Goal: Task Accomplishment & Management: Use online tool/utility

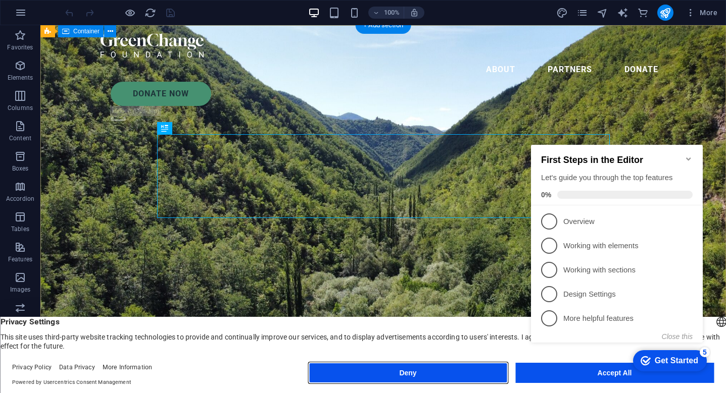
click at [426, 374] on button "Deny" at bounding box center [408, 373] width 198 height 20
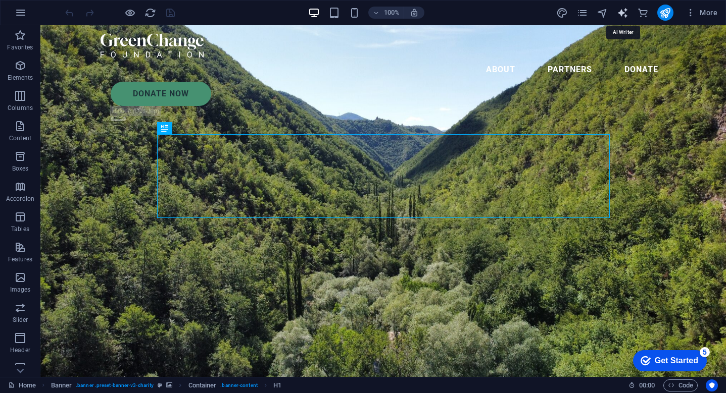
click at [623, 12] on icon "text_generator" at bounding box center [623, 13] width 12 height 12
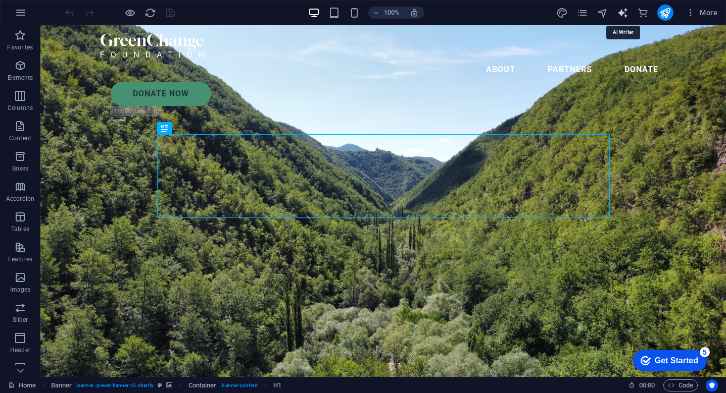
select select "English"
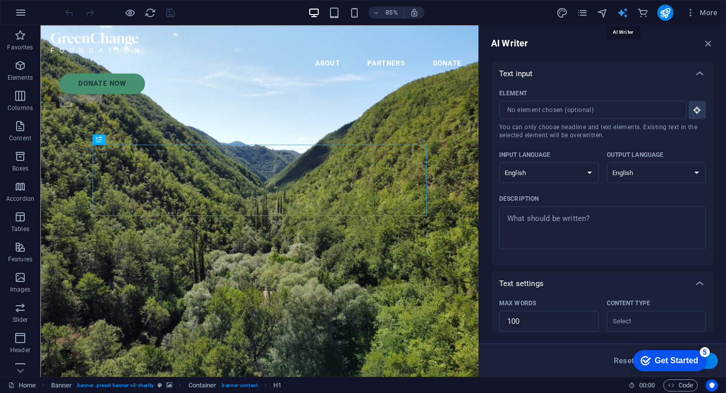
click at [624, 11] on icon "text_generator" at bounding box center [623, 13] width 12 height 12
click at [708, 42] on icon "button" at bounding box center [708, 43] width 11 height 11
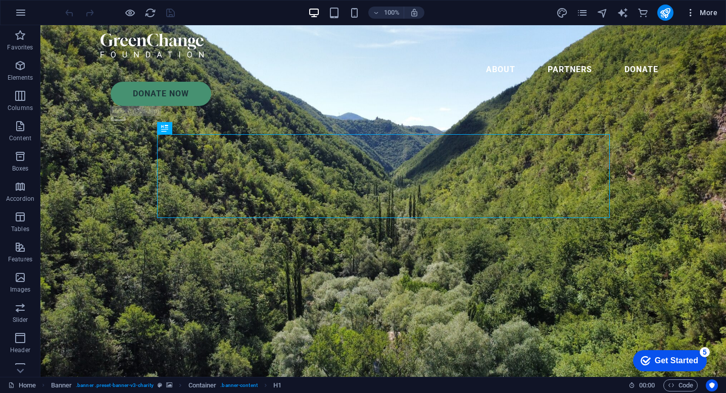
click at [698, 12] on span "More" at bounding box center [701, 13] width 32 height 10
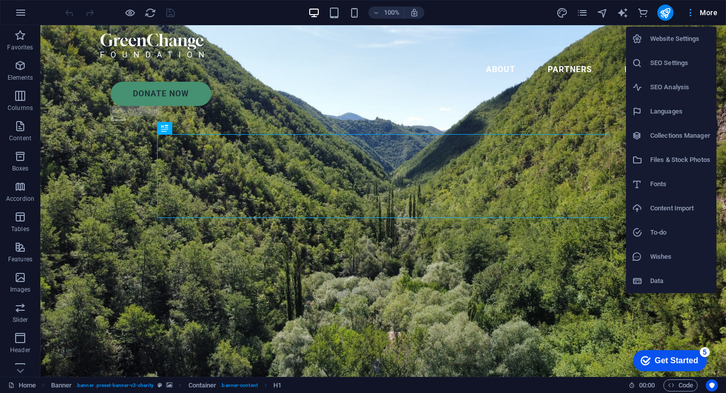
click at [698, 12] on div at bounding box center [363, 196] width 726 height 393
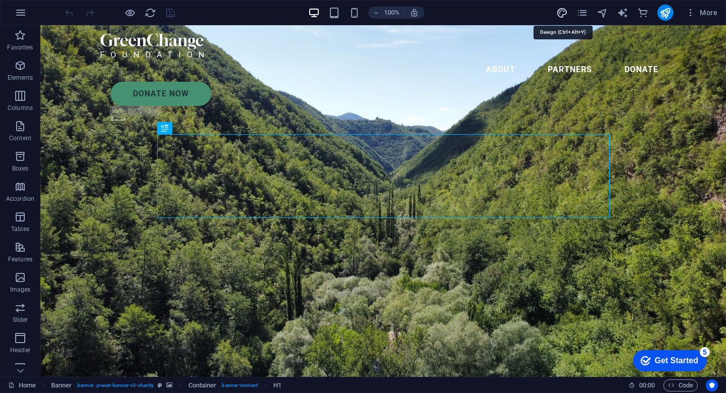
click at [563, 13] on icon "design" at bounding box center [562, 13] width 12 height 12
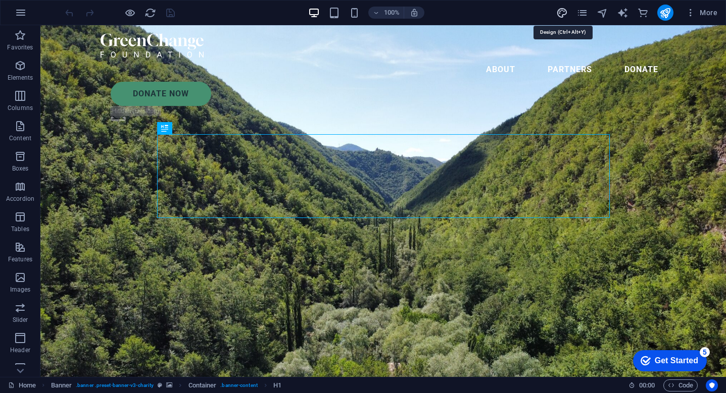
select select "px"
select select "300"
select select "px"
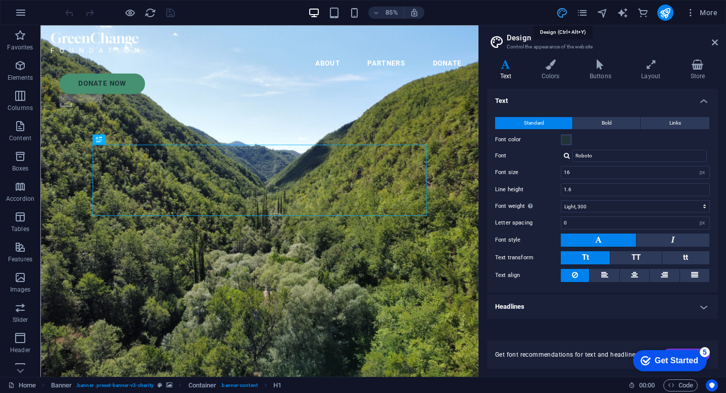
click at [563, 13] on icon "design" at bounding box center [562, 13] width 12 height 12
click at [195, 14] on div "85% More" at bounding box center [392, 13] width 658 height 16
click at [713, 47] on link at bounding box center [715, 42] width 6 height 9
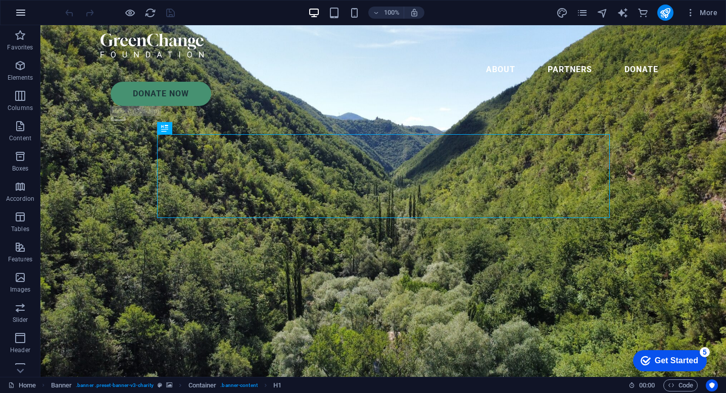
click at [22, 10] on icon "button" at bounding box center [21, 13] width 12 height 12
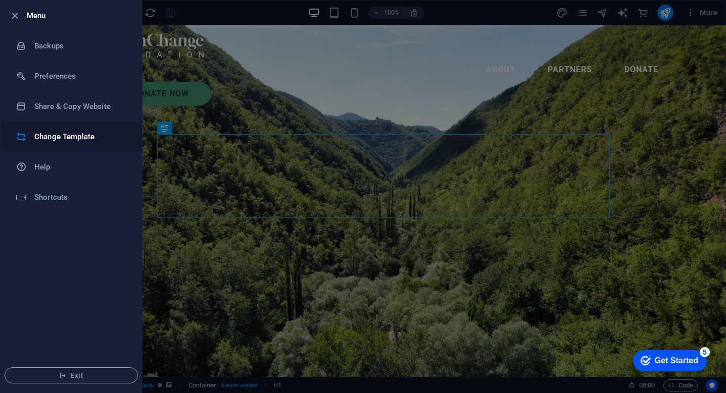
click at [88, 137] on h6 "Change Template" at bounding box center [80, 137] width 93 height 12
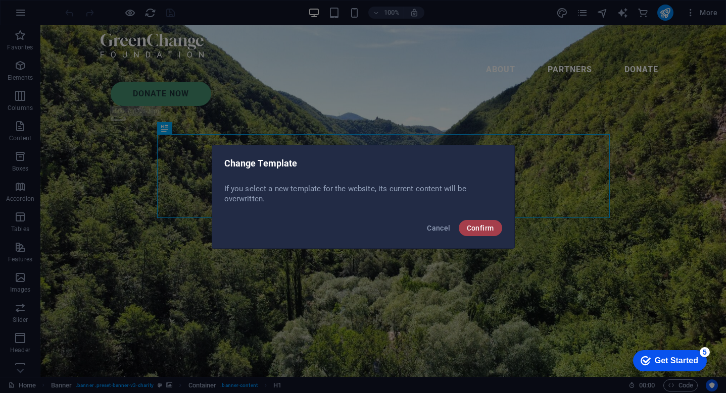
click at [464, 228] on button "Confirm" at bounding box center [480, 228] width 43 height 16
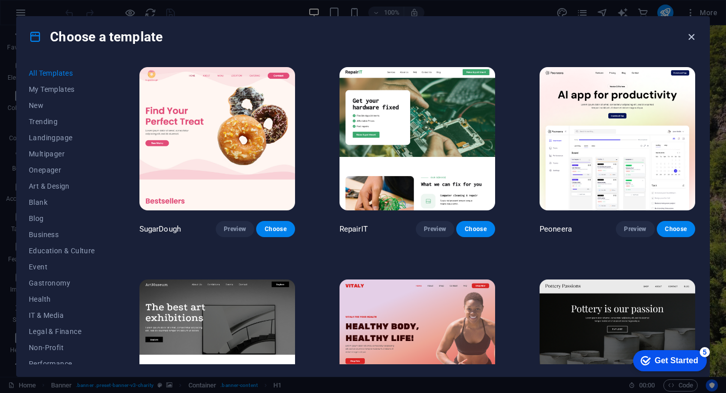
click at [692, 35] on icon "button" at bounding box center [691, 37] width 12 height 12
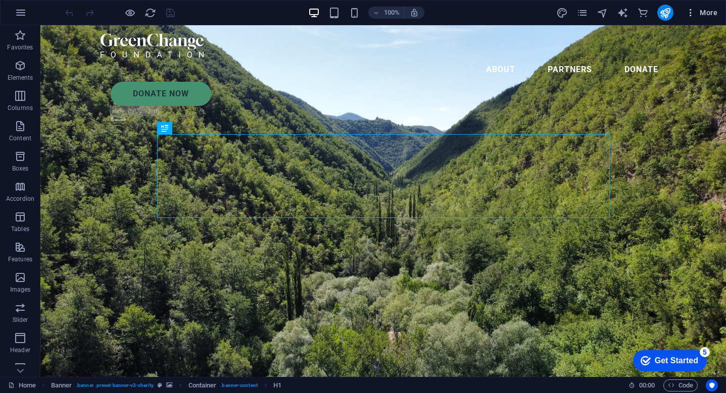
click at [708, 13] on span "More" at bounding box center [701, 13] width 32 height 10
